Goal: Use online tool/utility: Utilize a website feature to perform a specific function

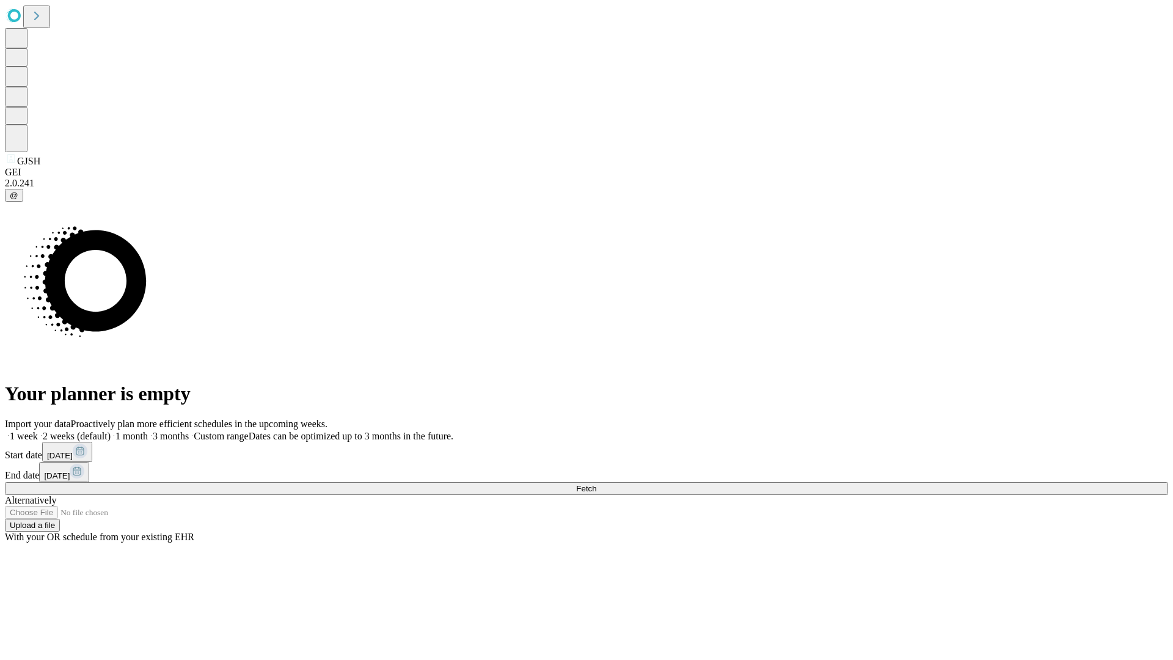
click at [596, 484] on span "Fetch" at bounding box center [586, 488] width 20 height 9
